Goal: Communication & Community: Participate in discussion

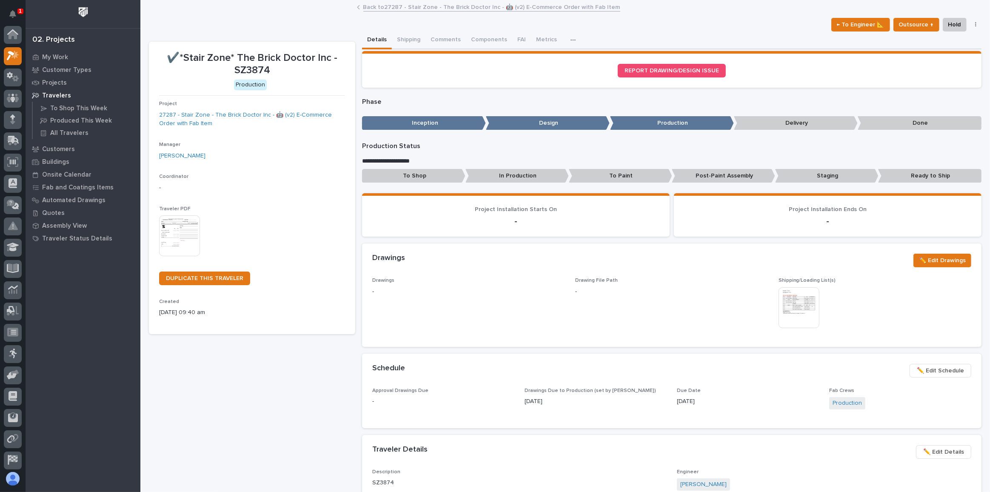
scroll to position [21, 0]
click at [12, 122] on icon at bounding box center [13, 119] width 11 height 8
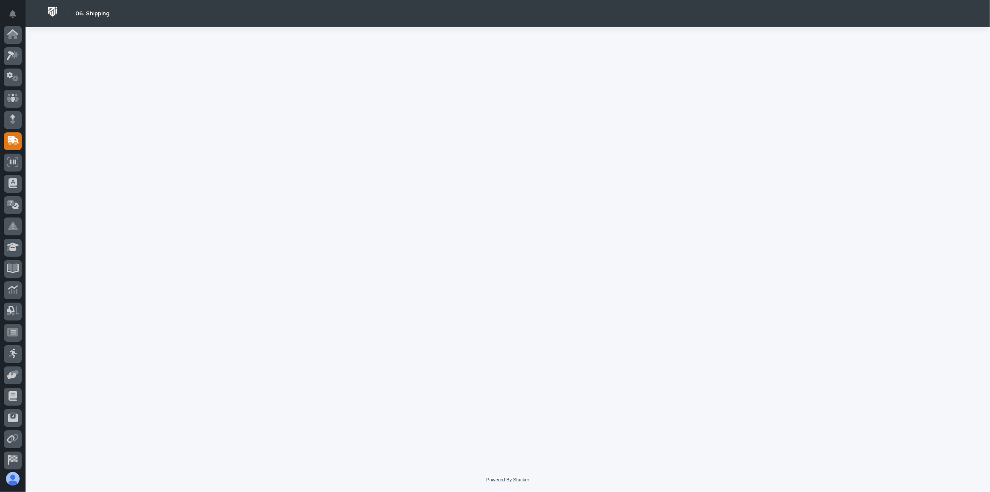
scroll to position [45, 0]
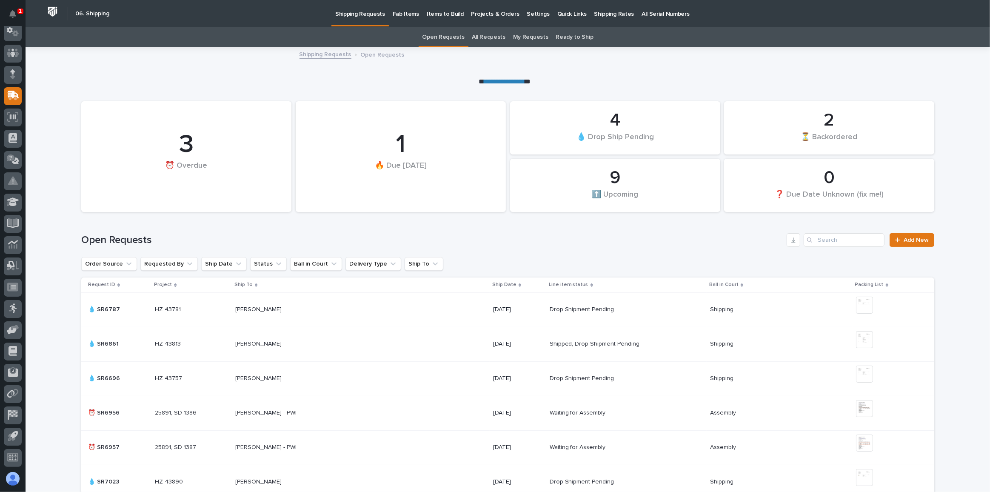
click at [494, 37] on link "All Requests" at bounding box center [488, 37] width 33 height 20
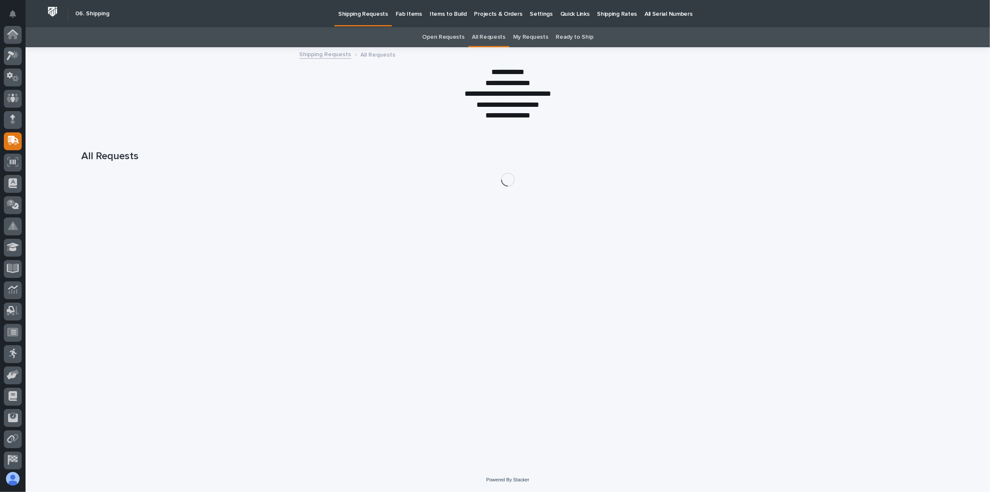
scroll to position [45, 0]
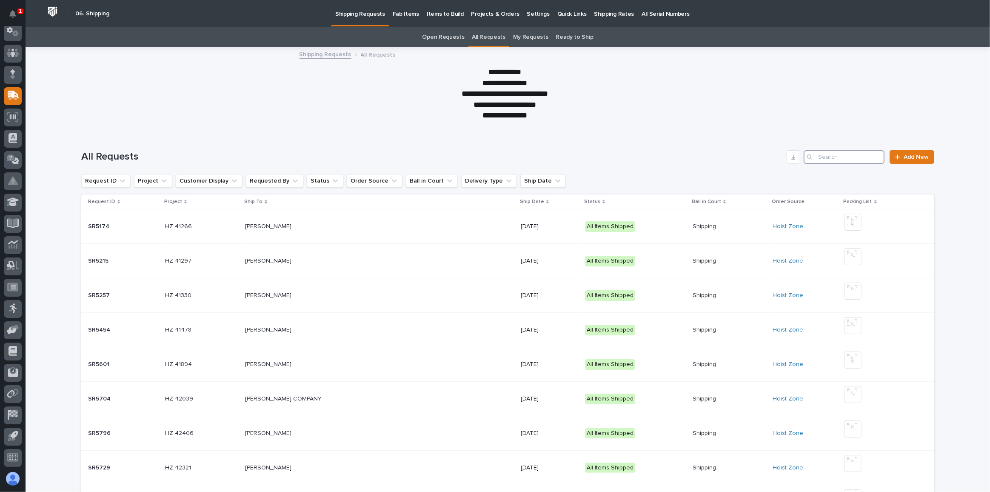
click at [828, 162] on input "Search" at bounding box center [843, 157] width 81 height 14
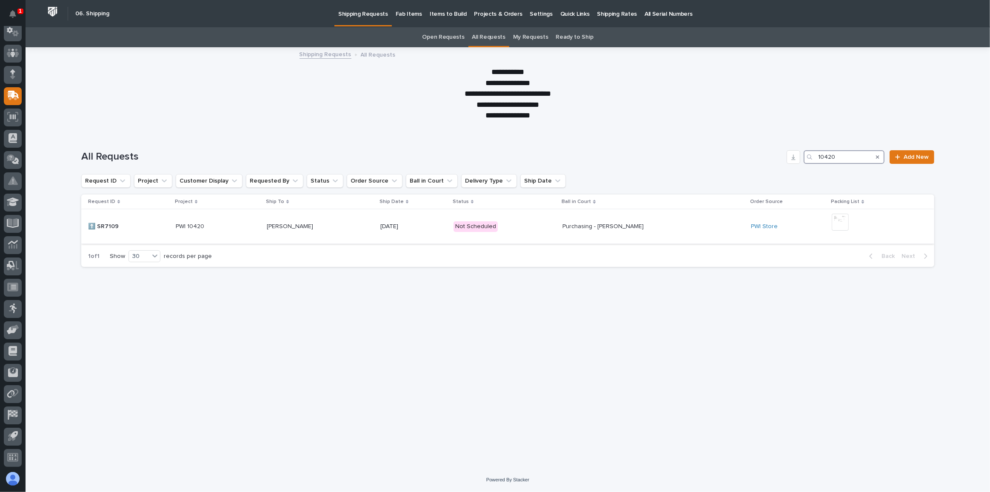
type input "10420"
click at [447, 228] on p "[DATE]" at bounding box center [413, 226] width 66 height 7
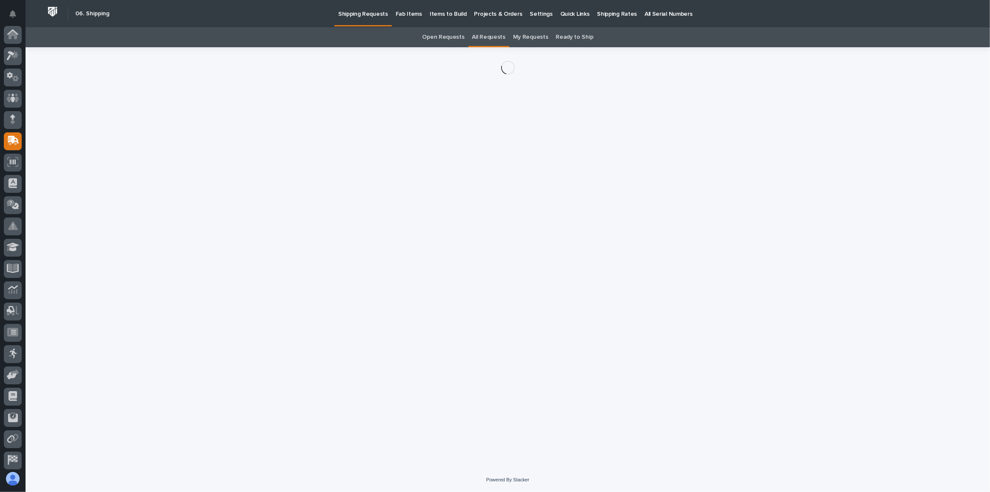
scroll to position [45, 0]
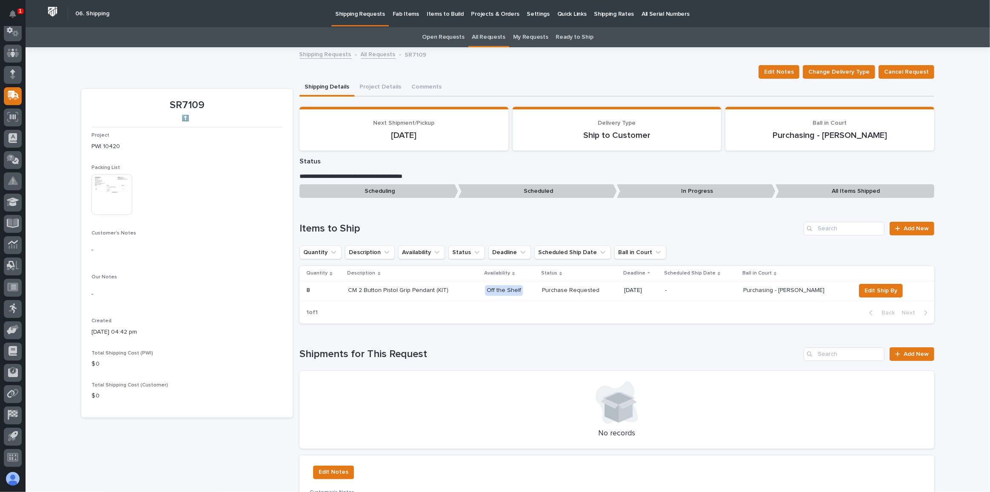
click at [117, 197] on img at bounding box center [111, 194] width 41 height 41
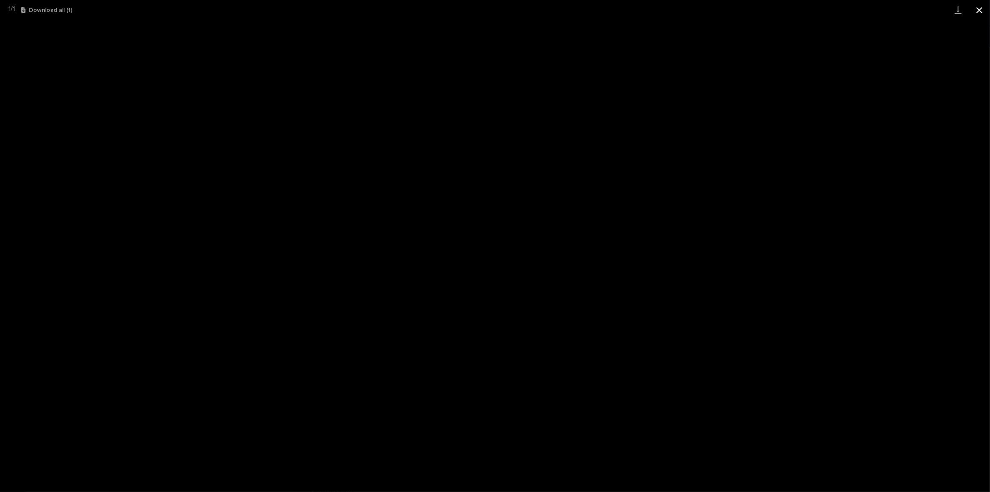
click at [980, 11] on button "Close gallery" at bounding box center [979, 10] width 21 height 20
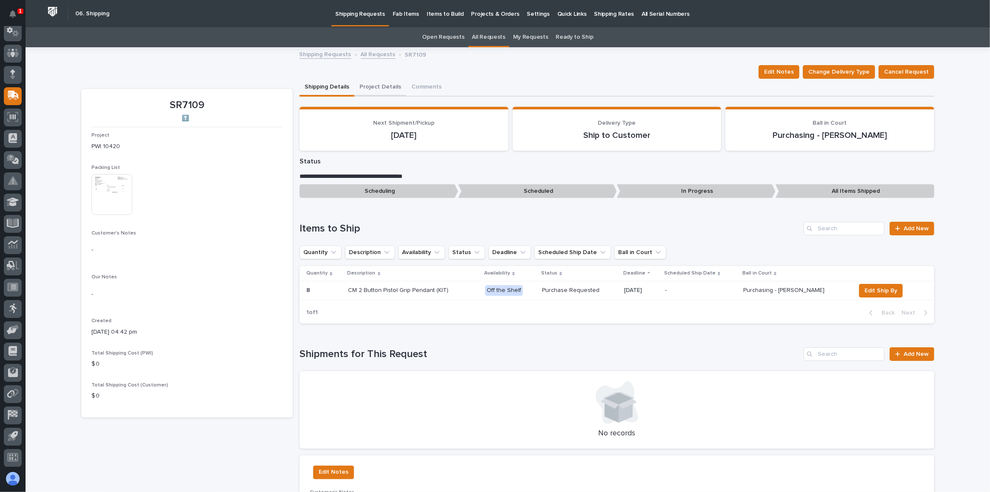
click at [373, 85] on button "Project Details" at bounding box center [380, 88] width 52 height 18
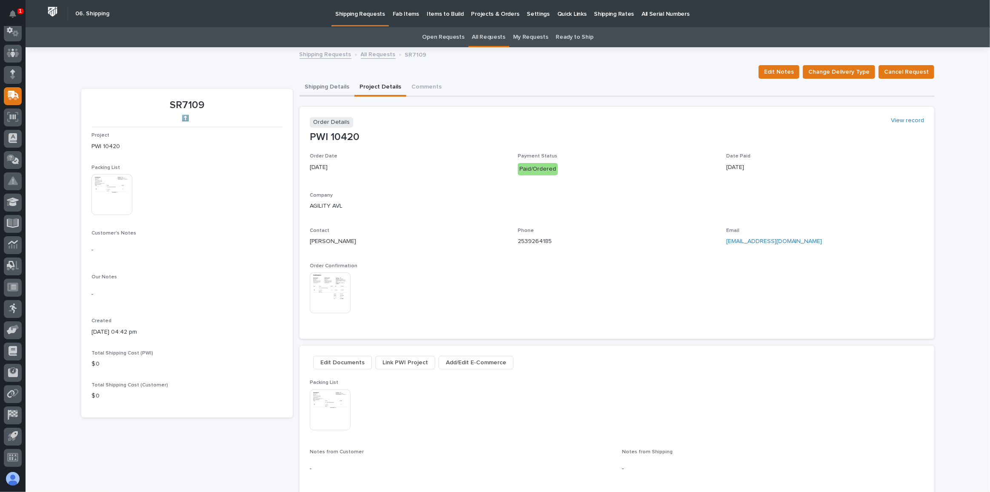
click at [316, 83] on button "Shipping Details" at bounding box center [326, 88] width 55 height 18
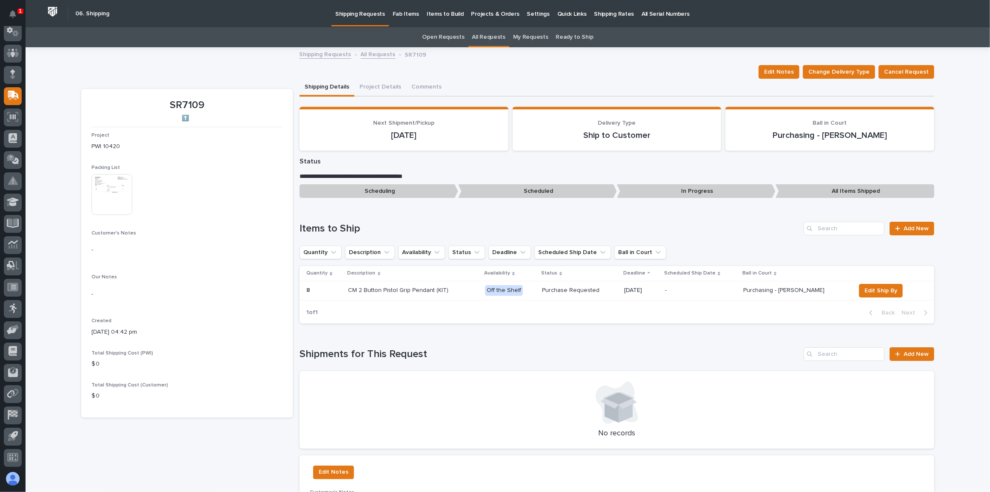
click at [110, 189] on img at bounding box center [111, 194] width 41 height 41
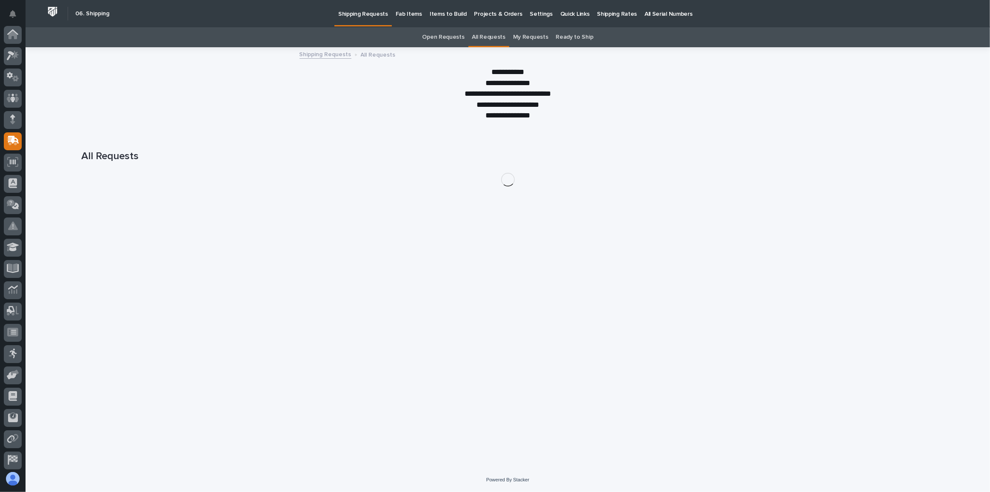
scroll to position [45, 0]
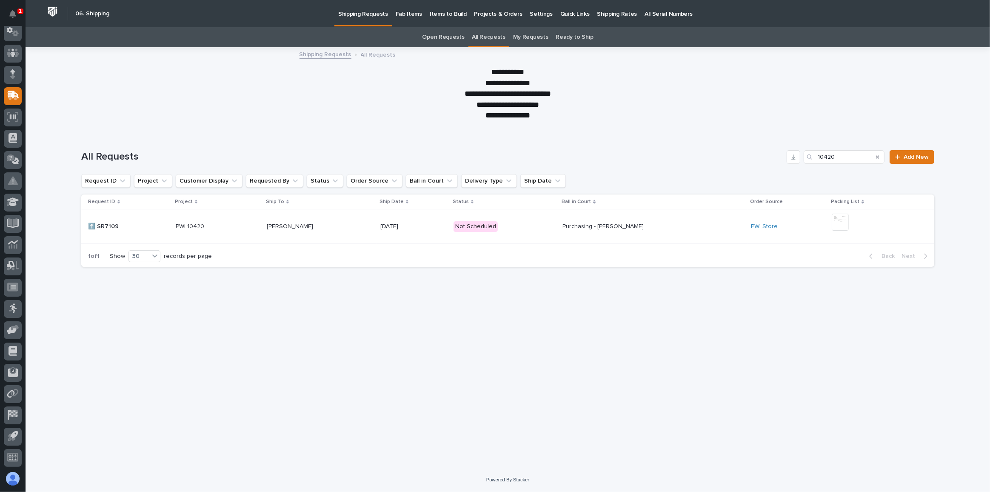
click at [356, 221] on div "[PERSON_NAME] [PERSON_NAME]" at bounding box center [320, 226] width 107 height 14
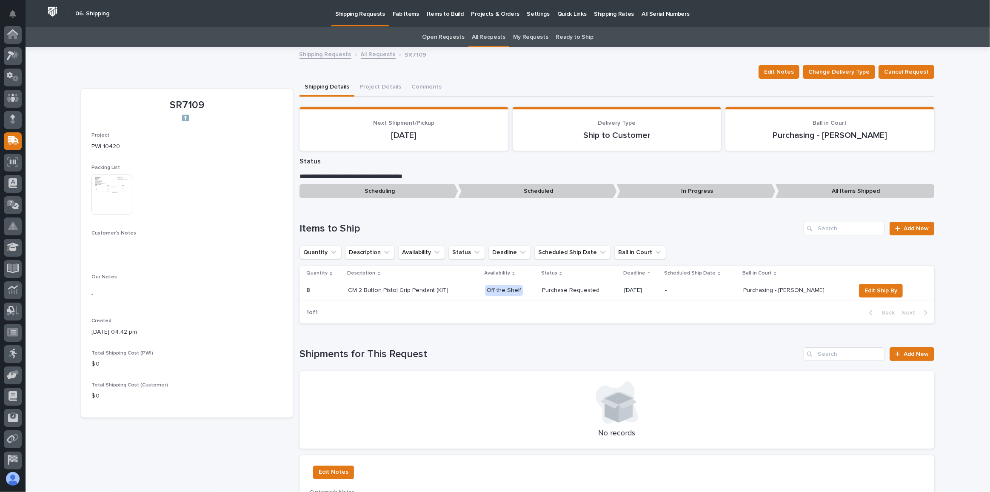
scroll to position [45, 0]
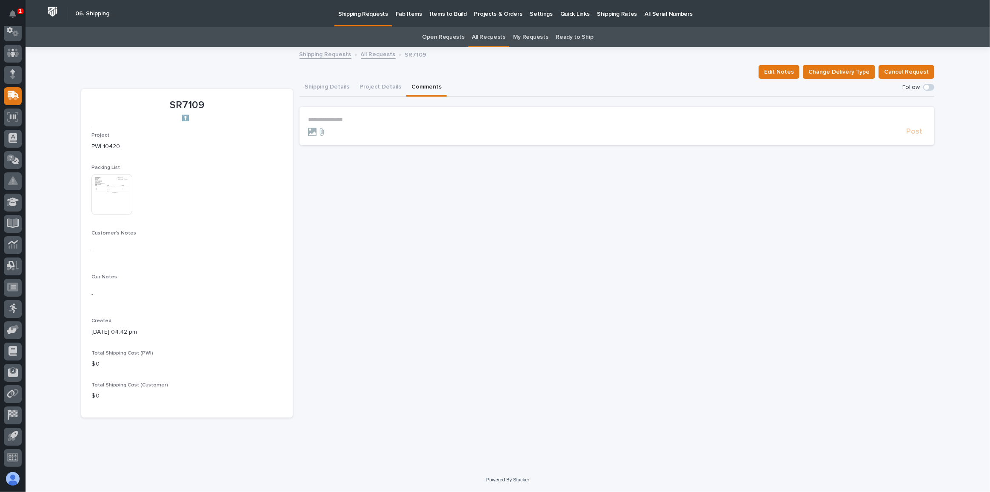
click at [410, 61] on div "**********" at bounding box center [507, 232] width 853 height 369
click at [385, 119] on p "**********" at bounding box center [617, 119] width 618 height 7
click at [337, 131] on span "[PERSON_NAME]" at bounding box center [335, 132] width 48 height 6
click at [413, 120] on p "**********" at bounding box center [617, 120] width 618 height 9
click at [101, 190] on img at bounding box center [111, 194] width 41 height 41
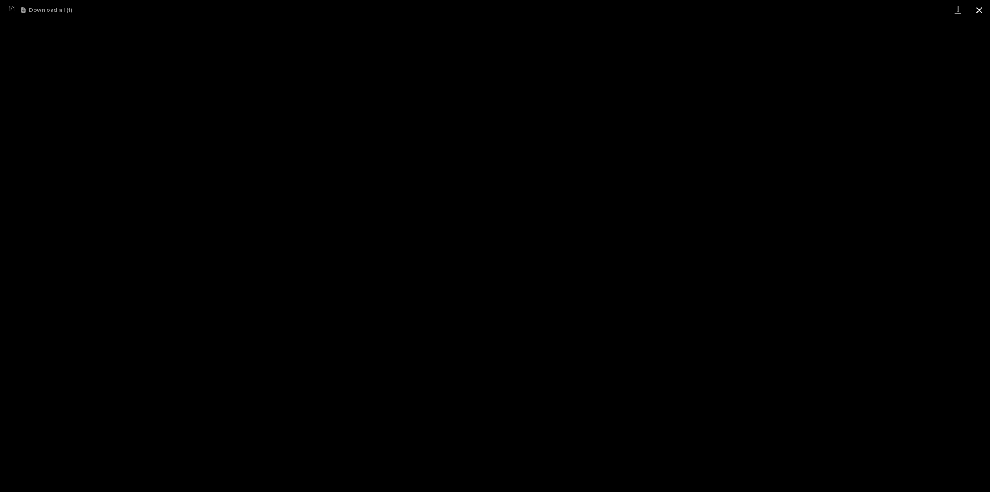
click at [978, 5] on button "Close gallery" at bounding box center [979, 10] width 21 height 20
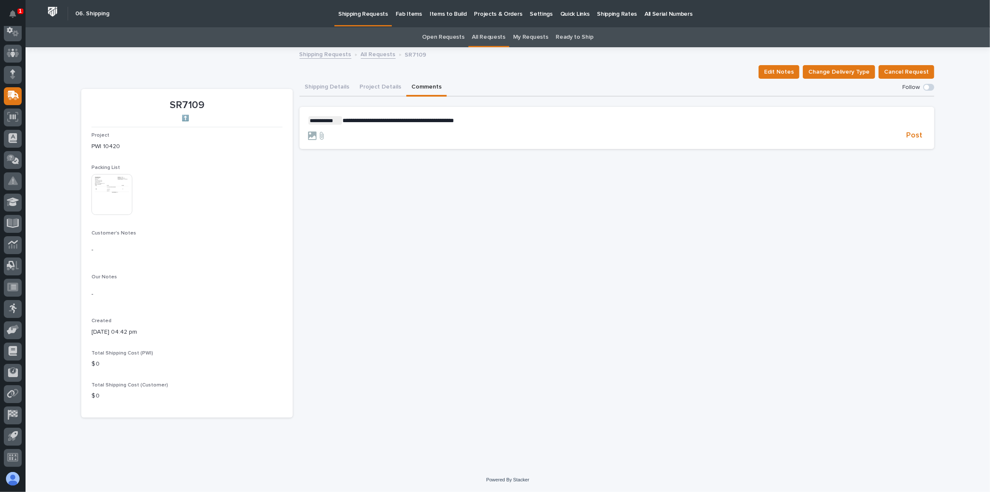
click at [487, 119] on p "**********" at bounding box center [617, 120] width 618 height 9
click at [909, 133] on span "Post" at bounding box center [914, 136] width 16 height 10
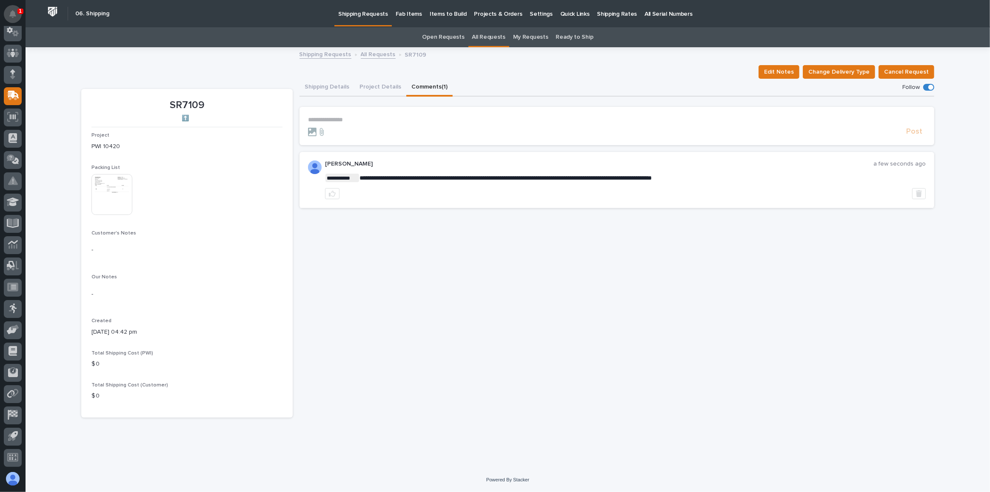
click at [15, 10] on icon "Notifications" at bounding box center [12, 14] width 7 height 8
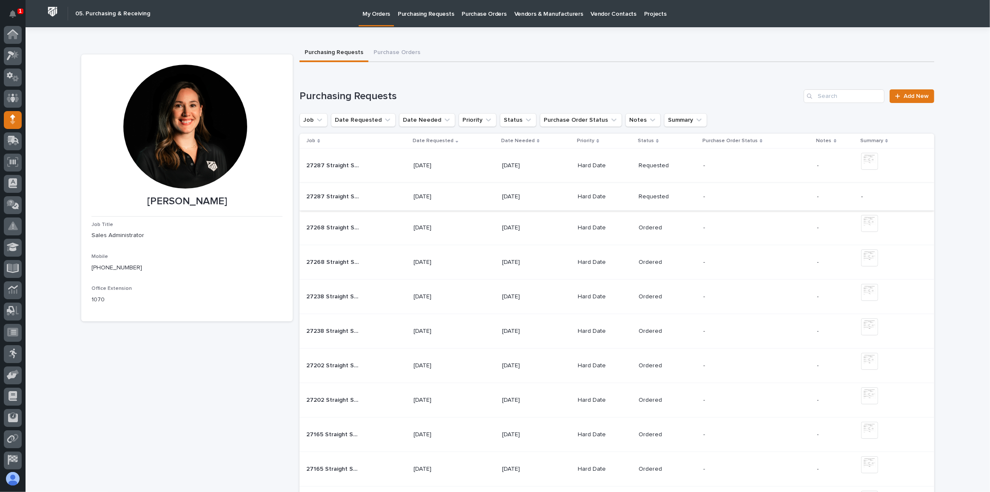
scroll to position [45, 0]
